Goal: Task Accomplishment & Management: Manage account settings

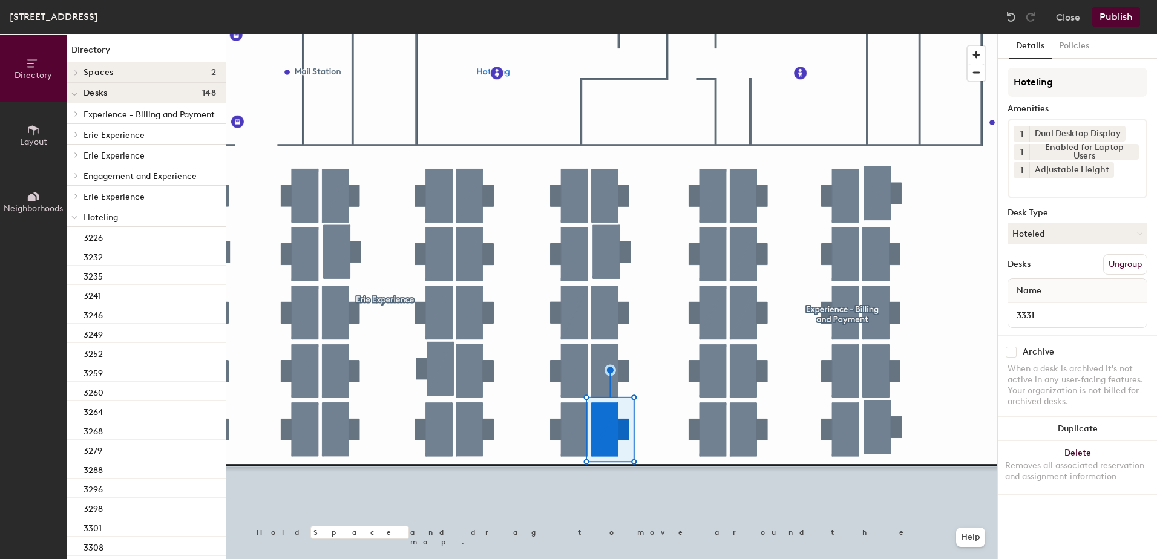
drag, startPoint x: 1057, startPoint y: 241, endPoint x: 1057, endPoint y: 254, distance: 12.1
click at [1057, 244] on button "Hoteled" at bounding box center [1078, 234] width 140 height 22
click at [1057, 275] on div "Assigned" at bounding box center [1068, 271] width 121 height 18
click at [1112, 260] on button "Ungroup" at bounding box center [1125, 264] width 44 height 21
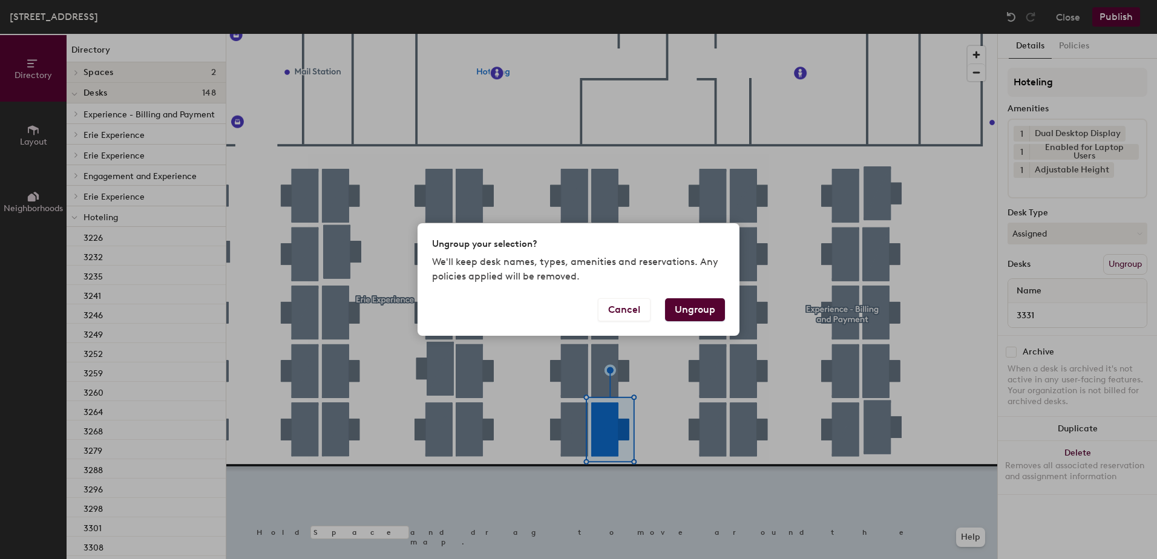
click at [705, 306] on button "Ungroup" at bounding box center [695, 309] width 60 height 23
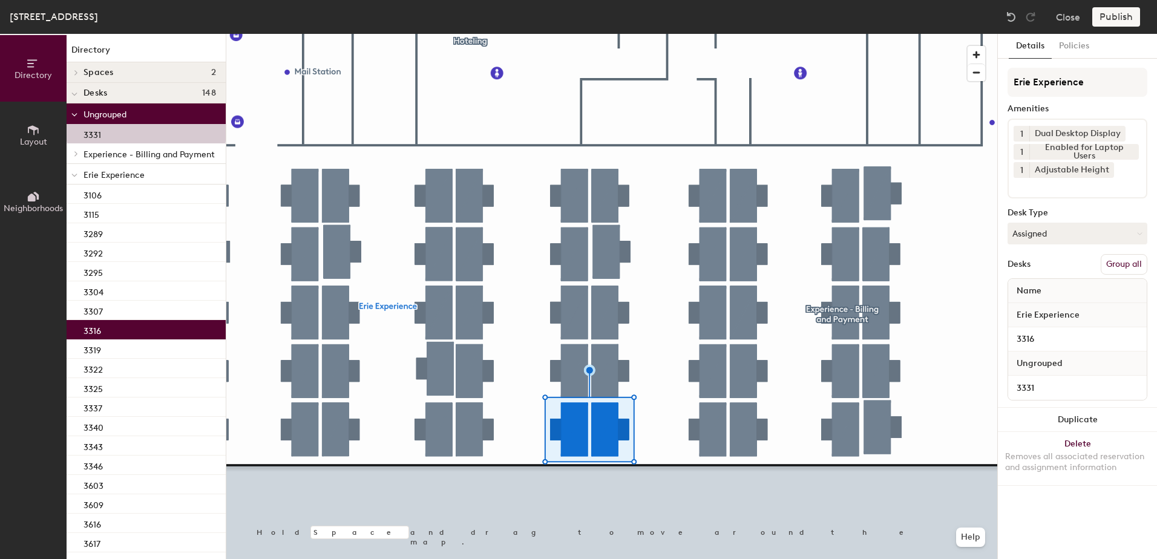
click at [1122, 267] on button "Group all" at bounding box center [1124, 264] width 47 height 21
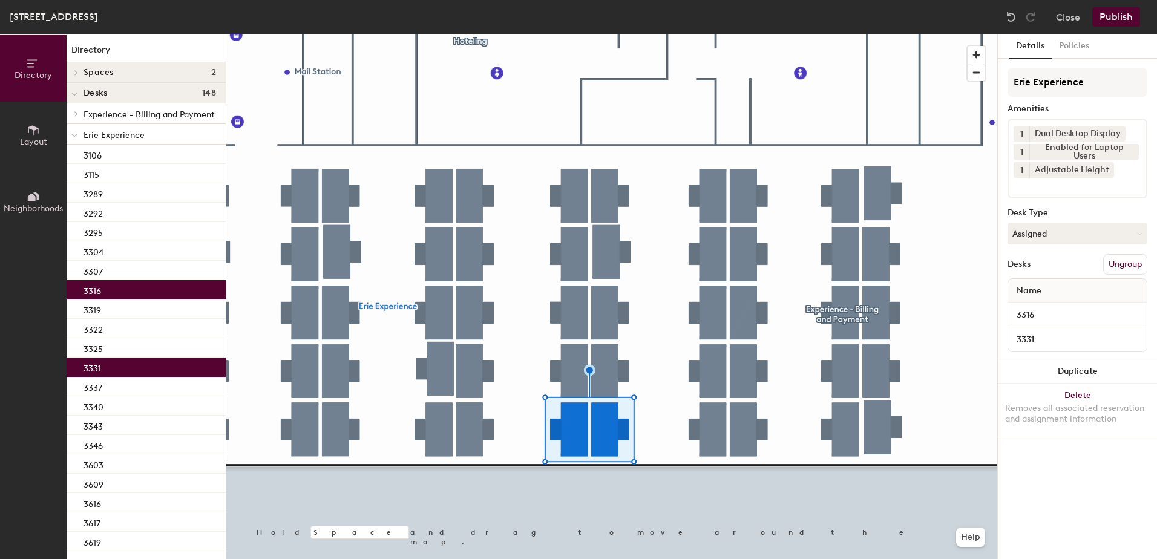
click at [1102, 24] on button "Publish" at bounding box center [1116, 16] width 48 height 19
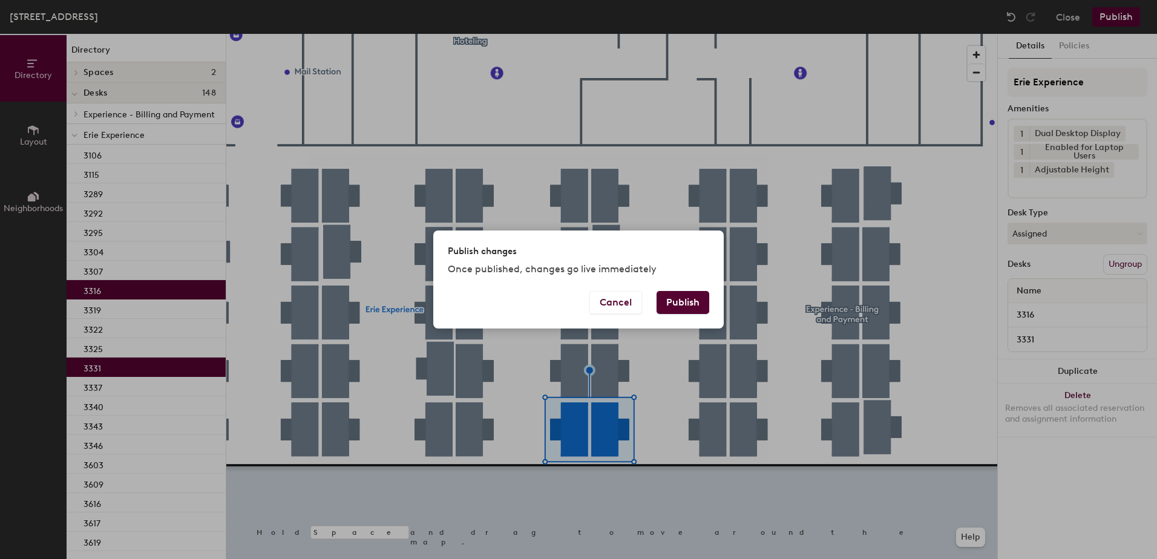
drag, startPoint x: 683, startPoint y: 323, endPoint x: 668, endPoint y: 337, distance: 20.5
click at [682, 324] on div "Cancel Publish" at bounding box center [578, 310] width 290 height 38
click at [688, 298] on button "Publish" at bounding box center [683, 302] width 53 height 23
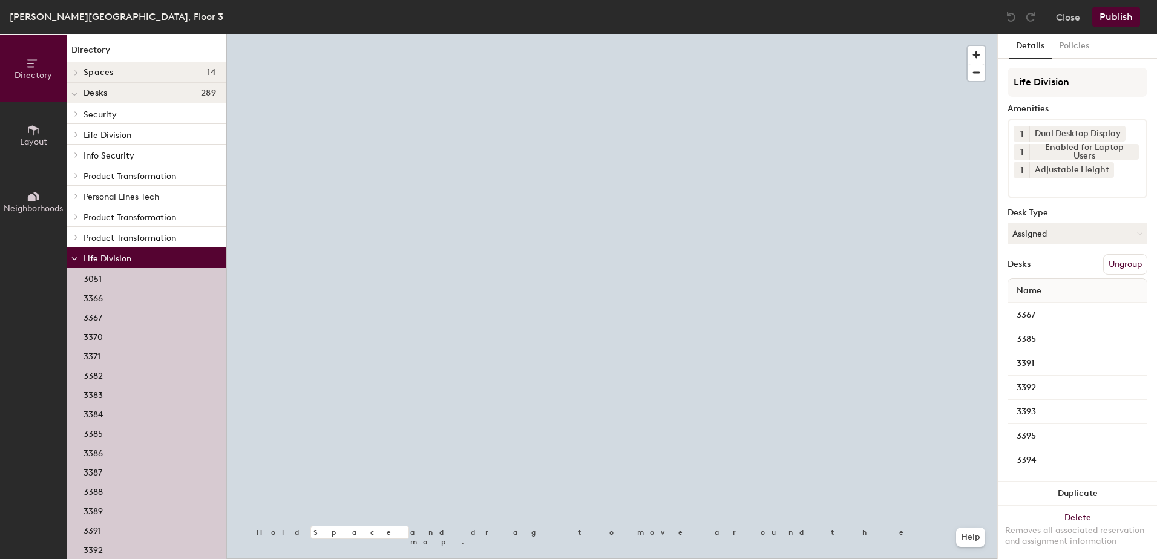
click at [456, 34] on div at bounding box center [611, 34] width 771 height 0
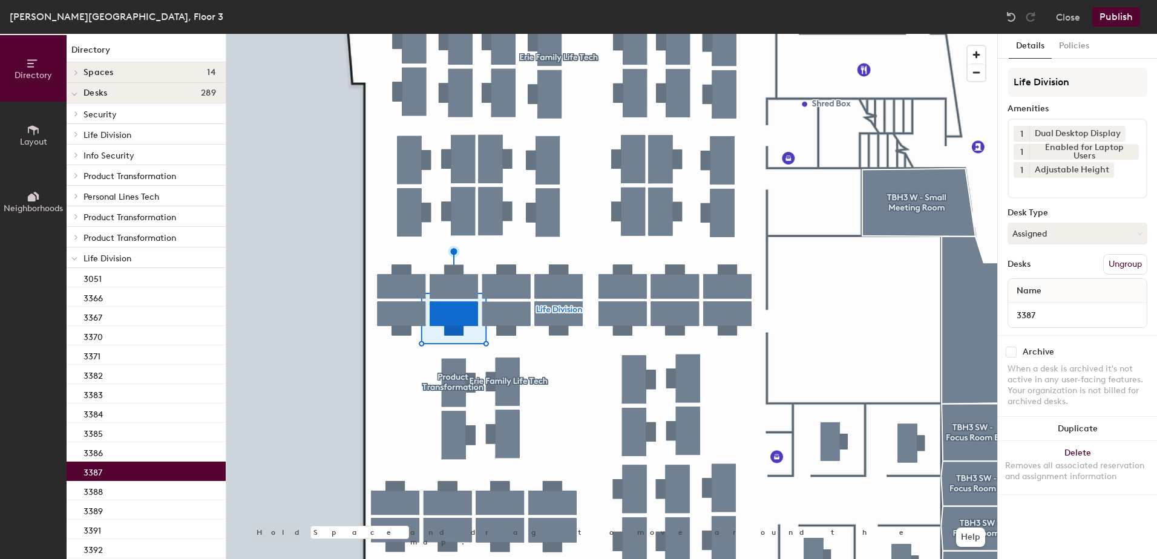
drag, startPoint x: 1063, startPoint y: 238, endPoint x: 1065, endPoint y: 254, distance: 15.3
click at [1064, 244] on button "Assigned" at bounding box center [1078, 234] width 140 height 22
click at [1060, 307] on div "Hoteled" at bounding box center [1068, 307] width 121 height 18
click at [1060, 313] on input "3387" at bounding box center [1078, 315] width 134 height 17
click at [1125, 267] on button "Ungroup" at bounding box center [1125, 264] width 44 height 21
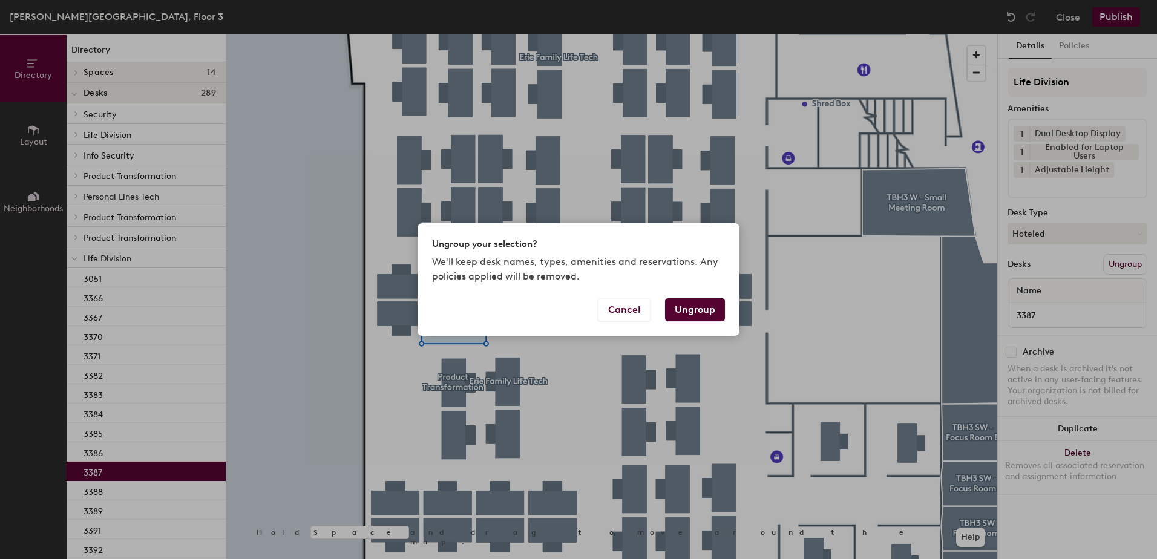
click at [713, 313] on button "Ungroup" at bounding box center [695, 309] width 60 height 23
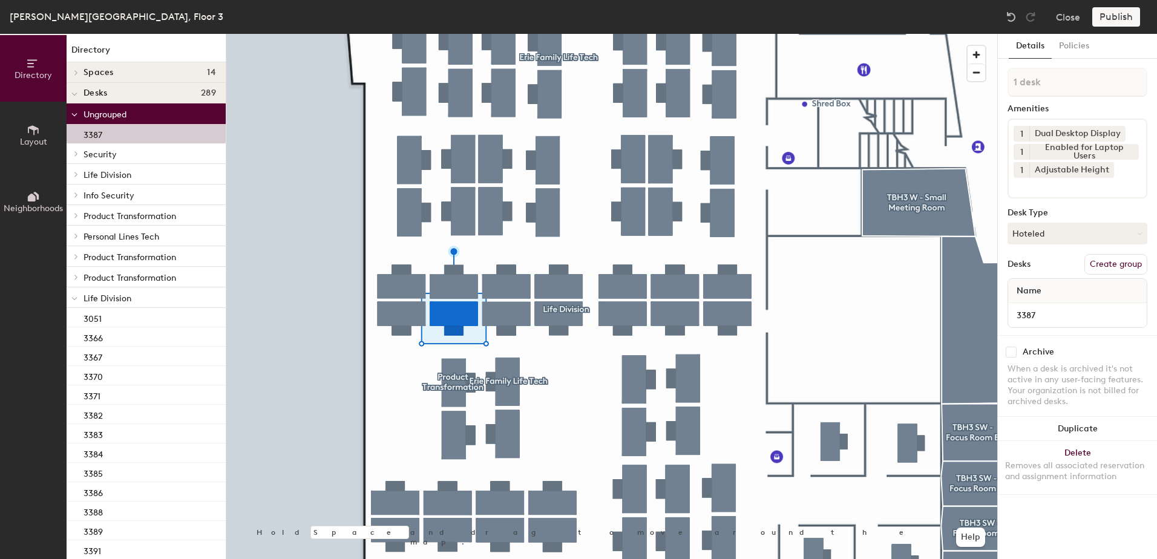
click at [70, 300] on div at bounding box center [75, 297] width 16 height 20
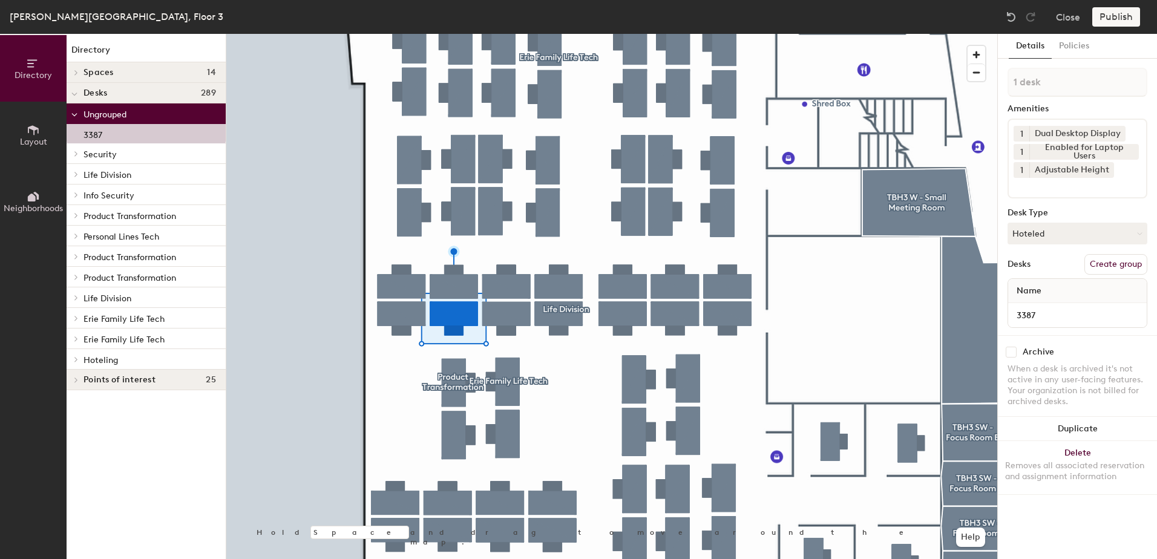
click at [76, 364] on div at bounding box center [75, 359] width 16 height 20
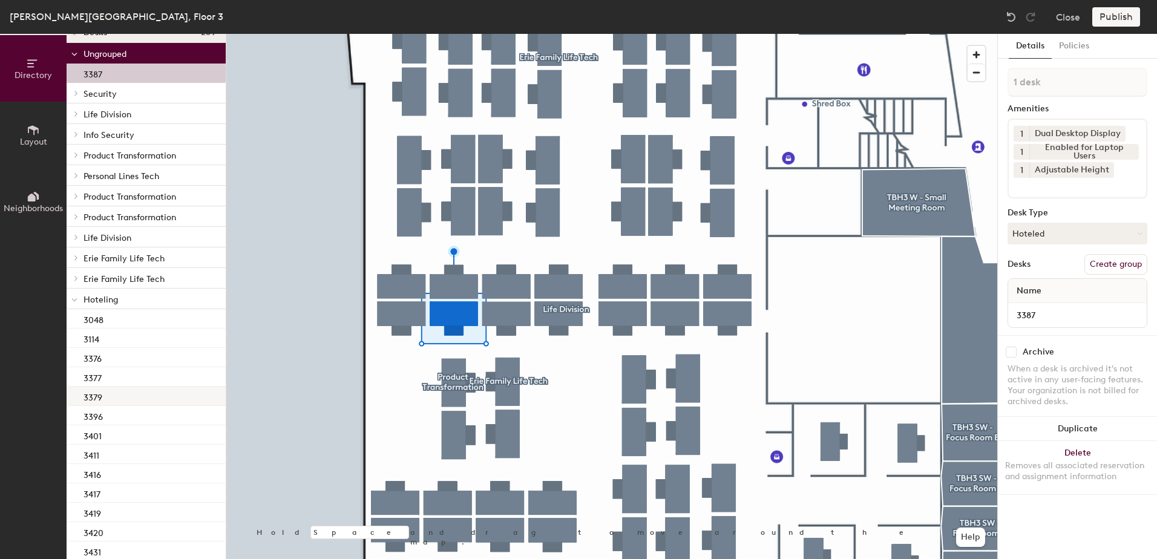
click at [126, 404] on div "3379" at bounding box center [146, 396] width 159 height 19
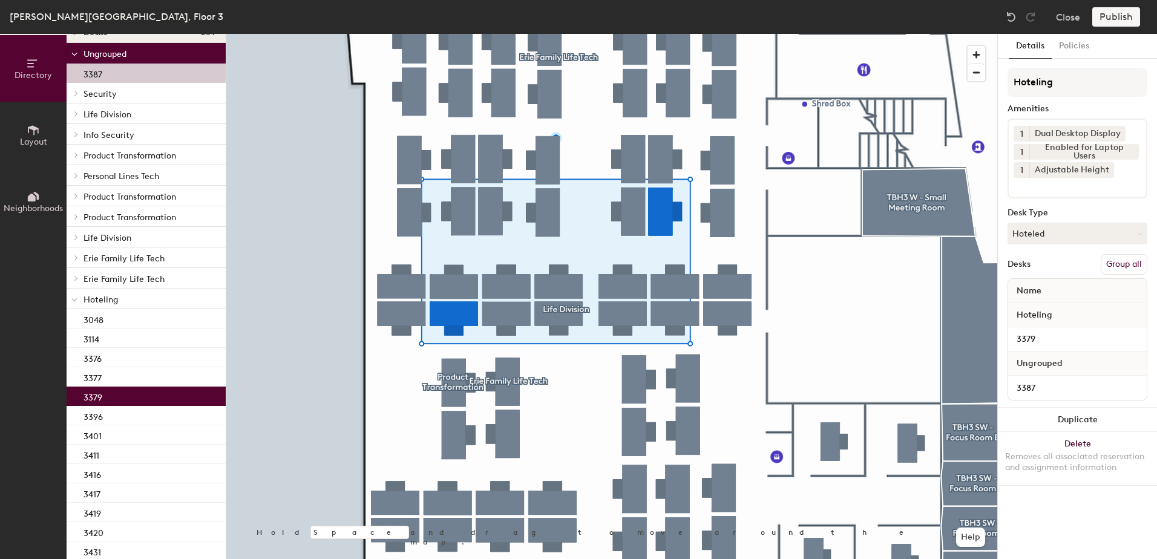
click at [1135, 267] on button "Group all" at bounding box center [1124, 264] width 47 height 21
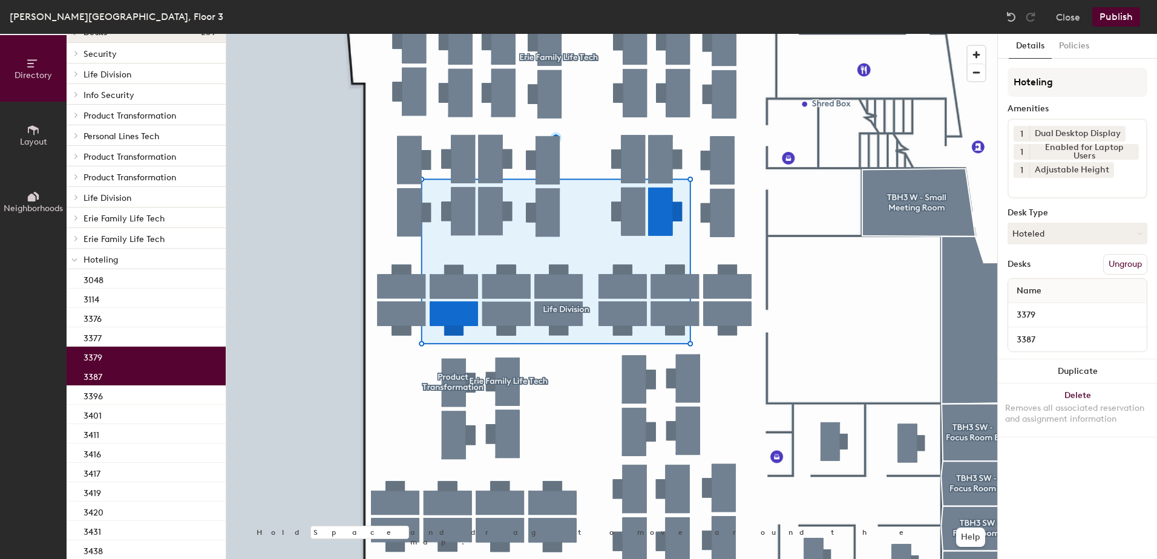
click at [1111, 20] on button "Publish" at bounding box center [1116, 16] width 48 height 19
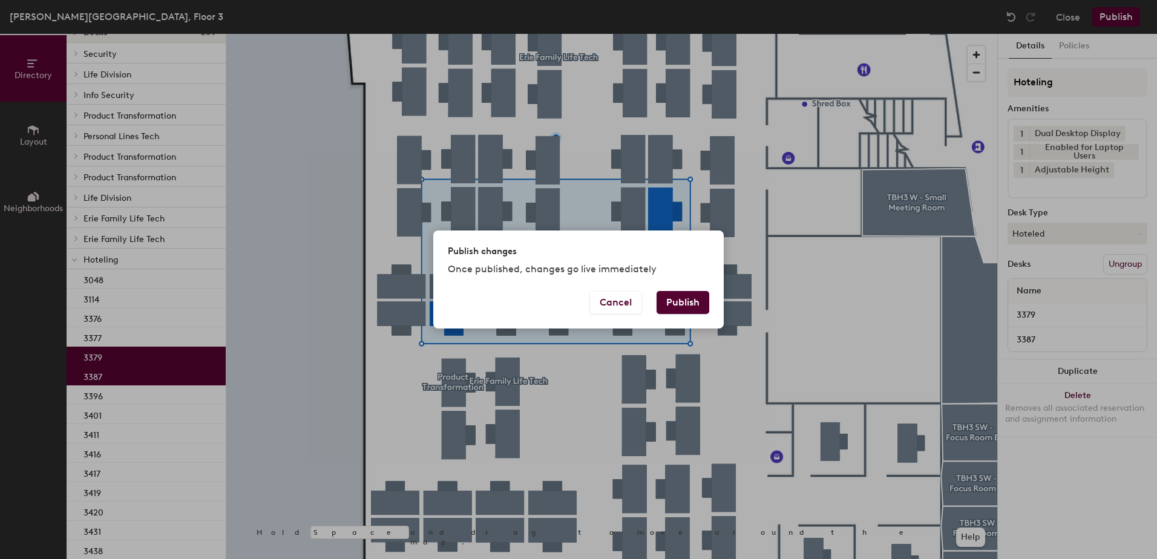
click at [706, 303] on button "Publish" at bounding box center [683, 302] width 53 height 23
